Goal: Find specific page/section: Find specific page/section

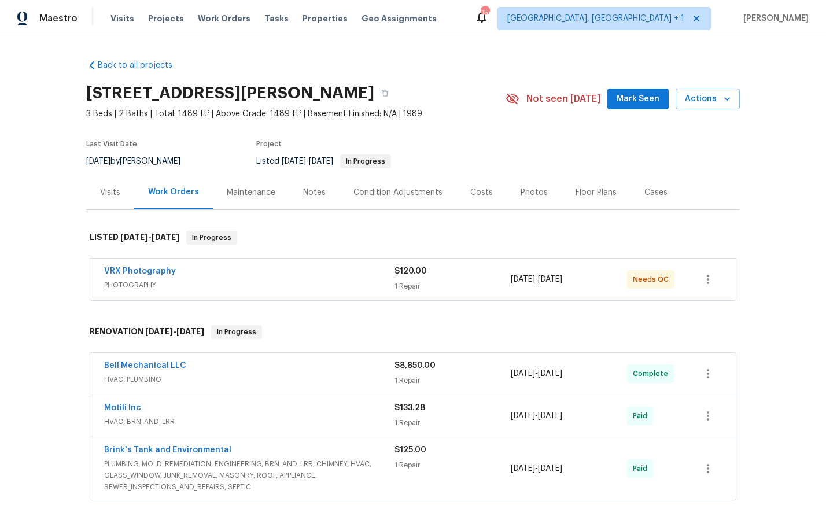
click at [528, 201] on div "Photos" at bounding box center [534, 192] width 55 height 34
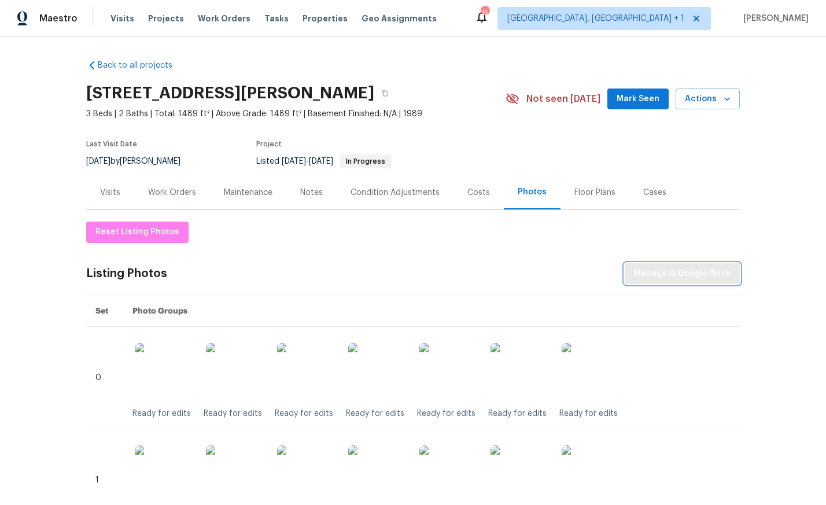
click at [710, 280] on span "Manage in Google Drive" at bounding box center [682, 274] width 97 height 14
